Goal: Communication & Community: Answer question/provide support

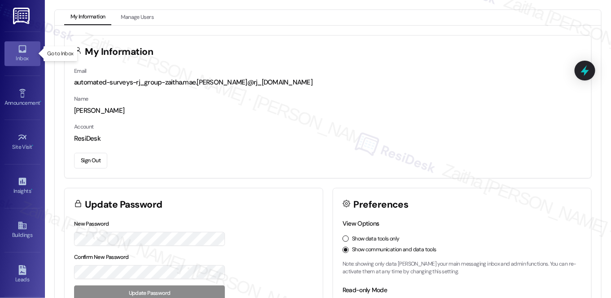
click at [20, 58] on div "Inbox" at bounding box center [22, 58] width 45 height 9
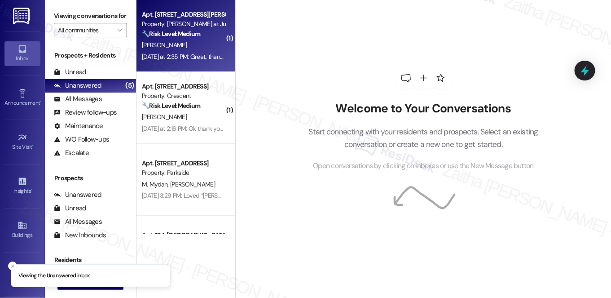
click at [207, 53] on div "[DATE] at 2:35 PM: Great, thanks! [DATE] at 2:35 PM: Great, thanks!" at bounding box center [184, 57] width 85 height 8
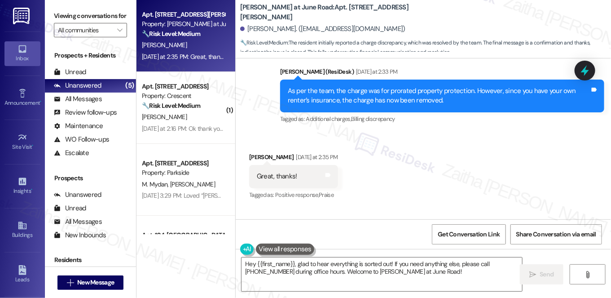
scroll to position [1401, 0]
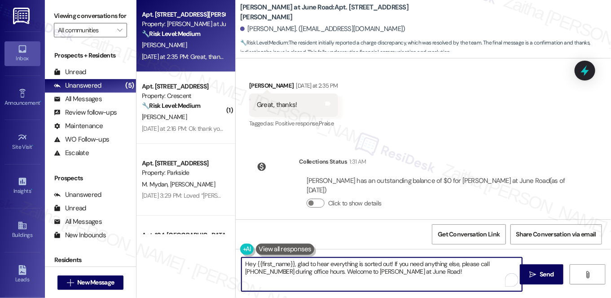
drag, startPoint x: 244, startPoint y: 264, endPoint x: 457, endPoint y: 269, distance: 213.0
click at [457, 269] on textarea "Hey {{first_name}}, glad to hear everything is sorted out! If you need anything…" at bounding box center [382, 274] width 281 height 34
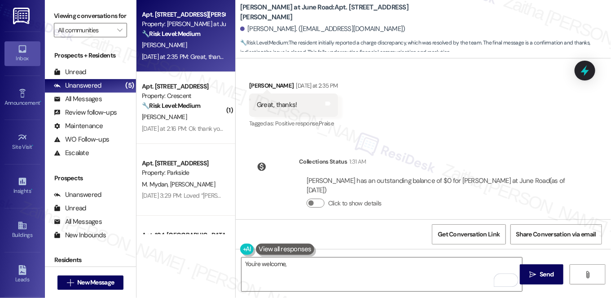
click at [252, 81] on div "[PERSON_NAME] [DATE] at 2:35 PM" at bounding box center [293, 87] width 89 height 13
copy div "[PERSON_NAME]"
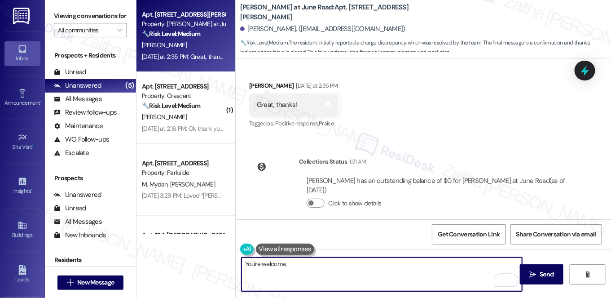
click at [304, 266] on textarea "You're welcome," at bounding box center [382, 274] width 281 height 34
paste textarea "[PERSON_NAME]"
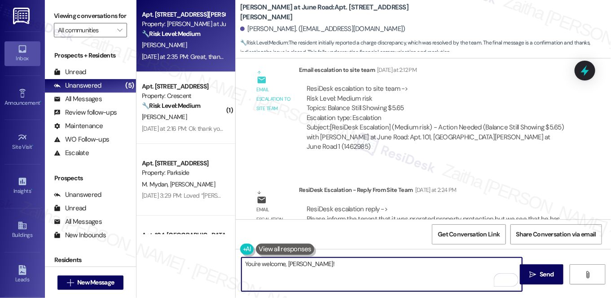
scroll to position [1156, 0]
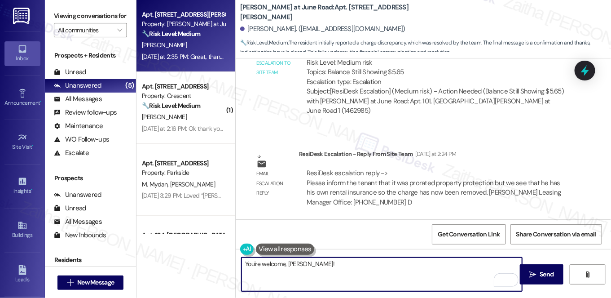
paste textarea "If you need anything else, please don't hesitate to reach out!"
click at [302, 264] on textarea "You're welcome, [PERSON_NAME]!If you need anything else, please don't hesitate …" at bounding box center [382, 274] width 281 height 34
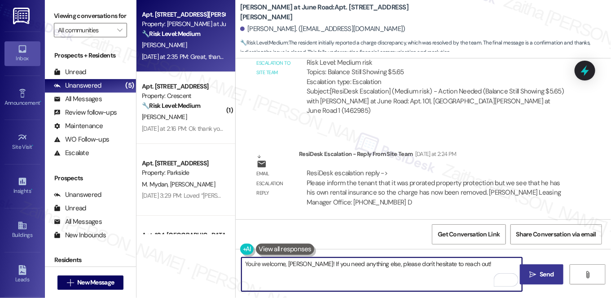
type textarea "You're welcome, [PERSON_NAME]! If you need anything else, please don't hesitate…"
drag, startPoint x: 554, startPoint y: 274, endPoint x: 527, endPoint y: 269, distance: 27.8
click at [554, 274] on span "Send" at bounding box center [548, 274] width 18 height 9
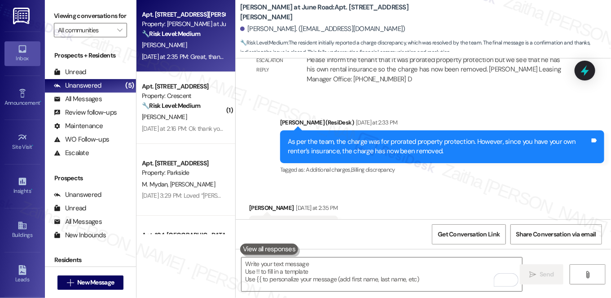
scroll to position [1309, 0]
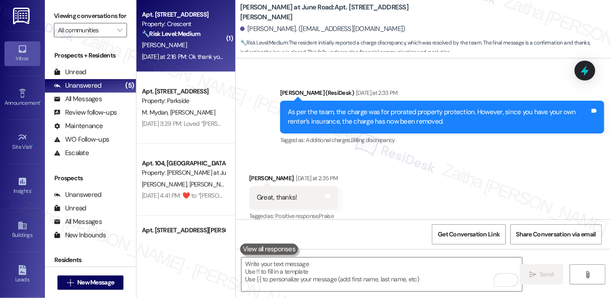
click at [191, 42] on div "[PERSON_NAME]" at bounding box center [183, 45] width 85 height 11
type textarea "Fetching suggested responses. Please feel free to read through the conversation…"
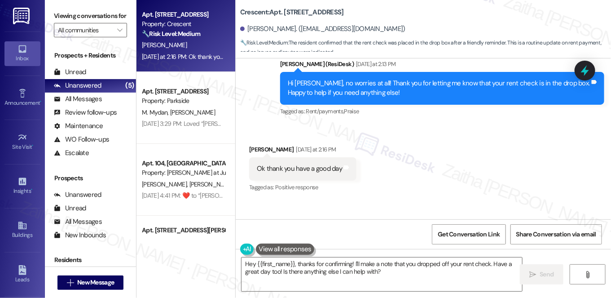
scroll to position [623, 0]
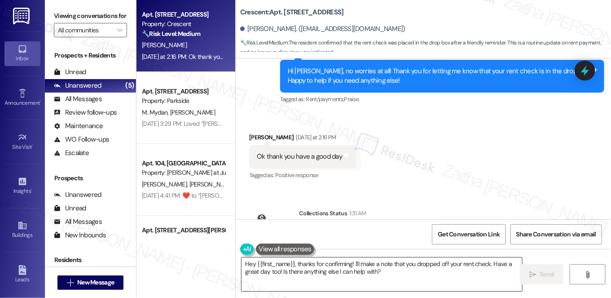
click at [246, 262] on textarea "Hey {{first_name}}, thanks for confirming! I'll make a note that you dropped of…" at bounding box center [382, 274] width 281 height 34
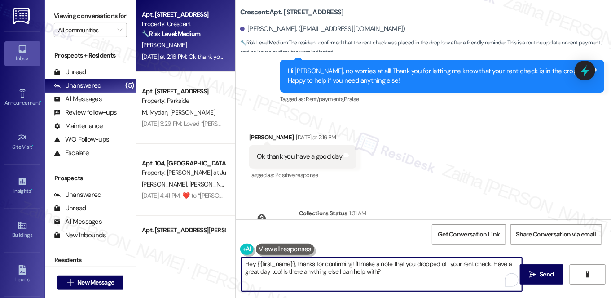
click at [246, 262] on textarea "Hey {{first_name}}, thanks for confirming! I'll make a note that you dropped of…" at bounding box center [382, 274] width 281 height 34
drag, startPoint x: 327, startPoint y: 262, endPoint x: 445, endPoint y: 283, distance: 120.4
click at [445, 283] on textarea "You're welcome, {{first_name}}, thanks for confirming! I'll make a note that yo…" at bounding box center [382, 274] width 281 height 34
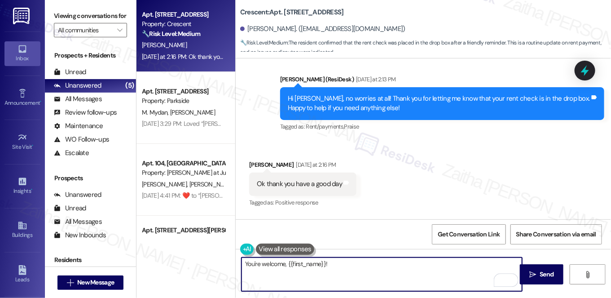
scroll to position [582, 0]
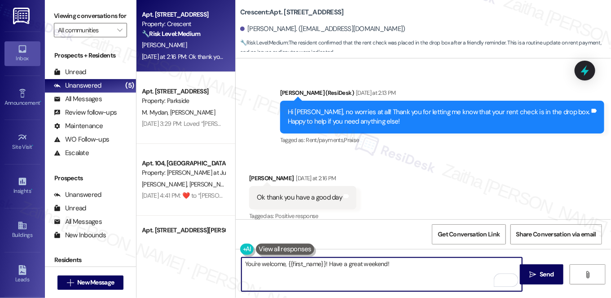
click at [403, 262] on textarea "You're welcome, {{first_name}}! Have a great weekend!" at bounding box center [382, 274] width 281 height 34
type textarea "You're welcome, {{first_name}}! Have a great weekend!"
click at [527, 266] on button " Send" at bounding box center [542, 274] width 44 height 20
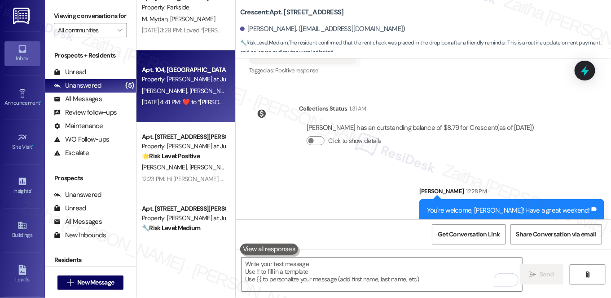
scroll to position [40, 0]
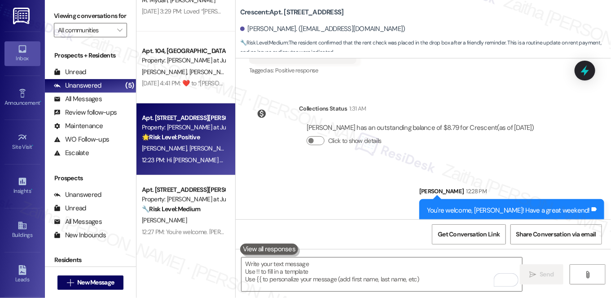
click at [212, 138] on div "🌟 Risk Level: Positive The resident responded with a thumbs up, indicating that…" at bounding box center [183, 137] width 83 height 9
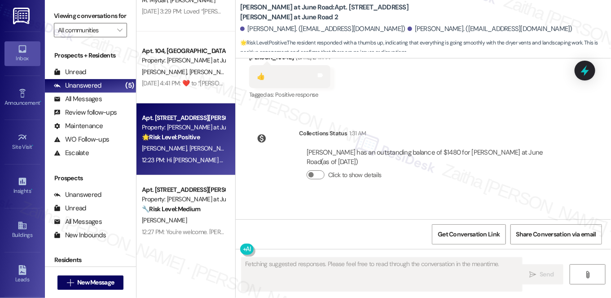
scroll to position [7359, 0]
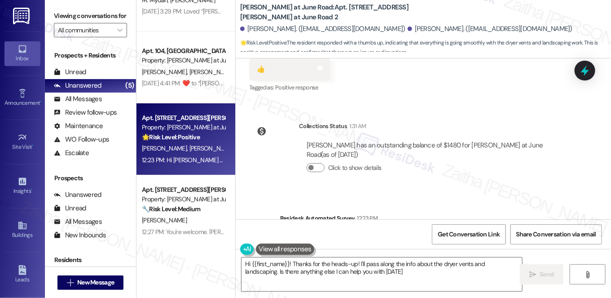
type textarea "Hi {{first_name}}! Thanks for the heads-up! I'll pass along the info about the …"
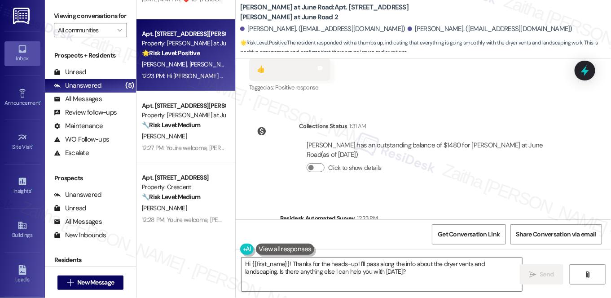
scroll to position [125, 0]
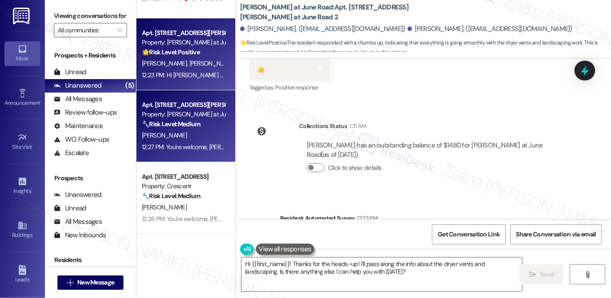
click at [188, 128] on div "🔧 Risk Level: Medium The resident initially reported a charge discrepancy, whic…" at bounding box center [183, 124] width 83 height 9
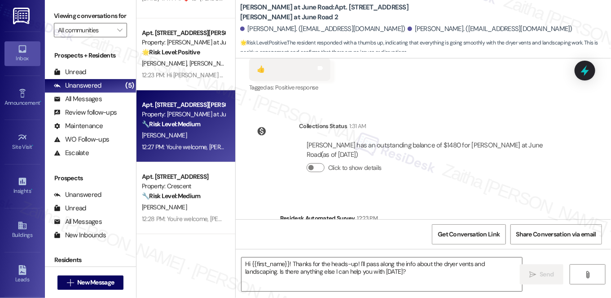
type textarea "Fetching suggested responses. Please feel free to read through the conversation…"
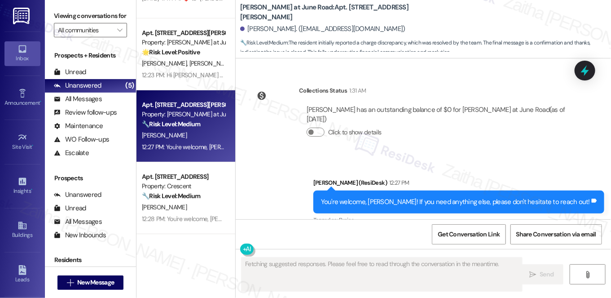
scroll to position [1477, 0]
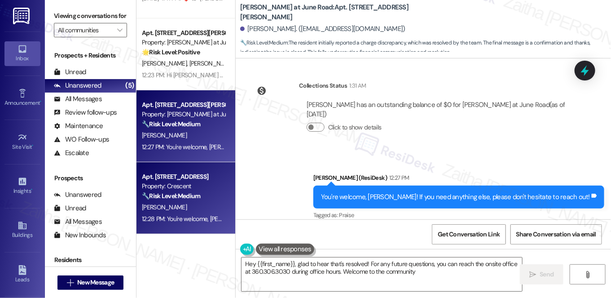
type textarea "Hey {{first_name}}, glad to hear that's resolved! For any future questions, you…"
click at [216, 184] on div "Property: Crescent" at bounding box center [183, 186] width 83 height 9
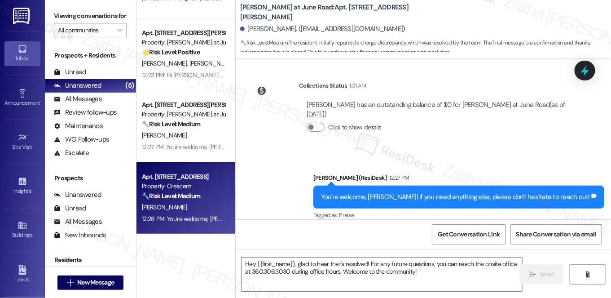
type textarea "Fetching suggested responses. Please feel free to read through the conversation…"
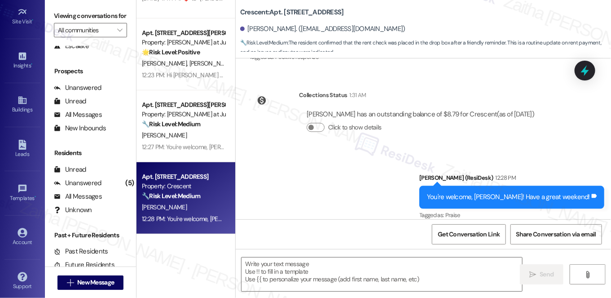
scroll to position [127, 0]
click at [26, 238] on div "Account" at bounding box center [22, 240] width 45 height 9
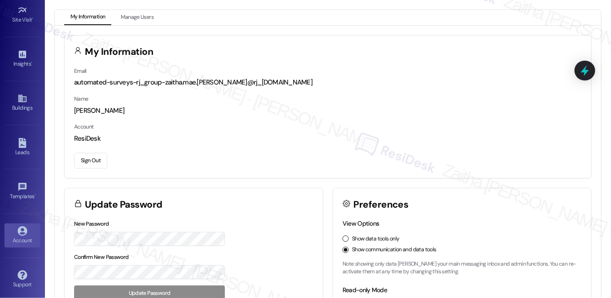
click at [91, 165] on button "Sign Out" at bounding box center [90, 161] width 33 height 16
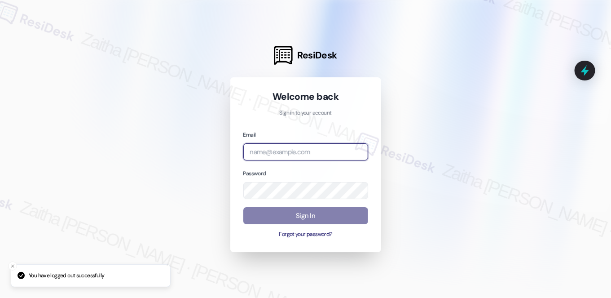
click at [277, 151] on input "email" at bounding box center [305, 152] width 125 height 18
type input "automated-surveys-grant_main-zaitha.mae.[PERSON_NAME]@grant_[DOMAIN_NAME]"
